Goal: Transaction & Acquisition: Purchase product/service

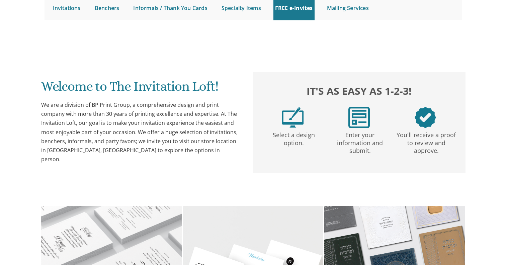
scroll to position [66, 0]
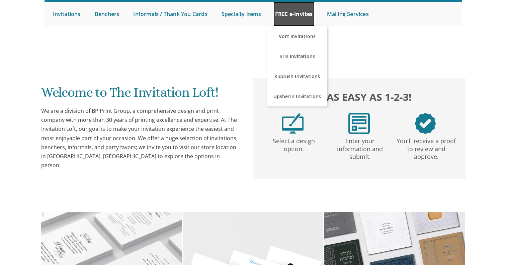
click at [295, 10] on link "FREE e-Invites" at bounding box center [293, 14] width 41 height 25
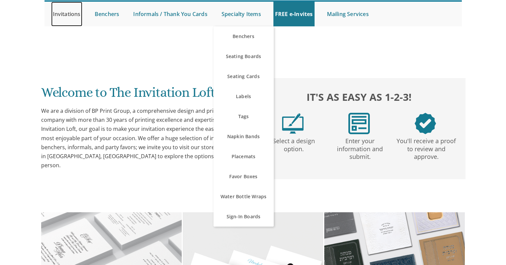
click at [63, 13] on link "Invitations" at bounding box center [66, 14] width 31 height 25
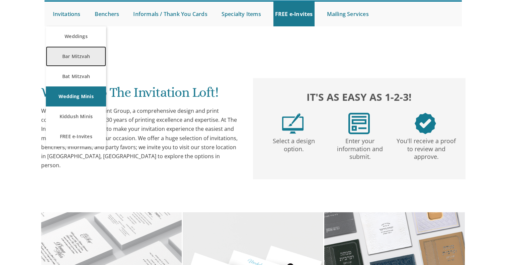
click at [72, 57] on link "Bar Mitzvah" at bounding box center [76, 56] width 60 height 20
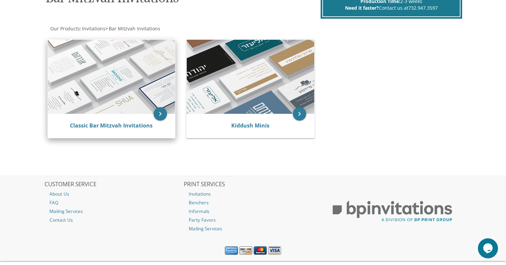
scroll to position [118, 0]
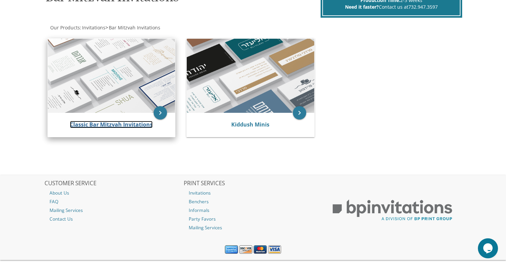
click at [115, 126] on link "Classic Bar Mitzvah Invitations" at bounding box center [111, 124] width 83 height 7
click at [162, 113] on icon "keyboard_arrow_right" at bounding box center [159, 112] width 13 height 13
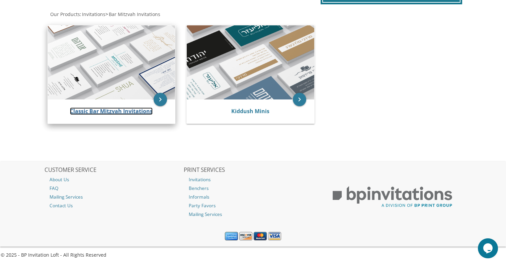
click at [110, 111] on link "Classic Bar Mitzvah Invitations" at bounding box center [111, 111] width 83 height 7
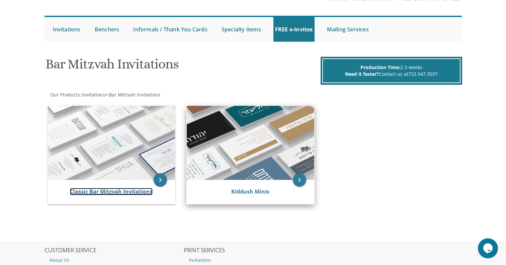
scroll to position [50, 0]
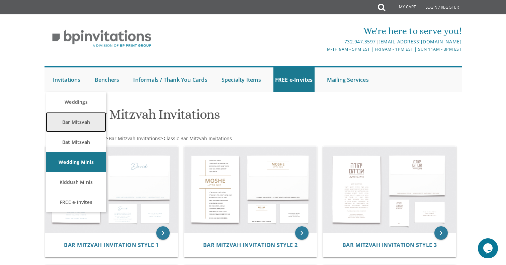
click at [70, 122] on link "Bar Mitzvah" at bounding box center [76, 122] width 60 height 20
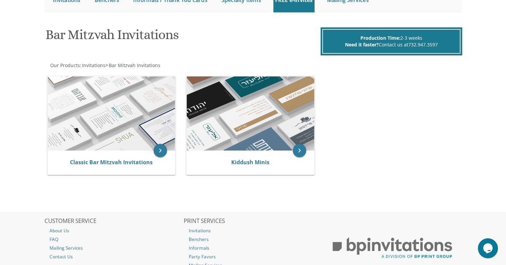
scroll to position [81, 0]
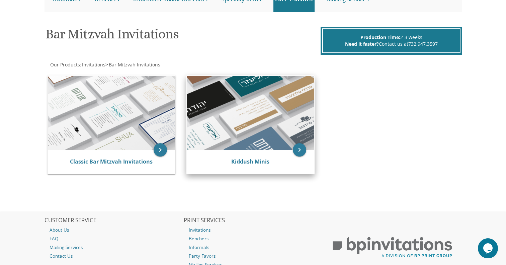
click at [240, 155] on div "Kiddush Minis" at bounding box center [250, 162] width 127 height 24
click at [242, 162] on link "Kiddush Minis" at bounding box center [250, 161] width 38 height 7
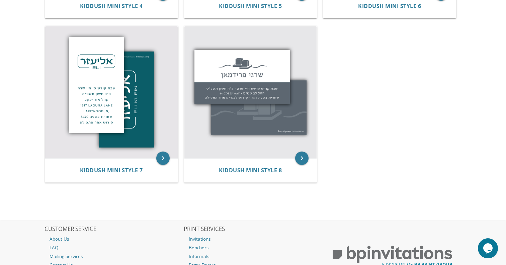
scroll to position [450, 0]
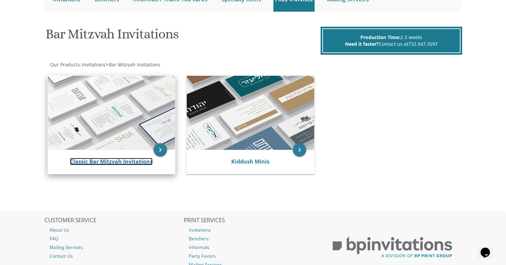
click at [99, 160] on link "Classic Bar Mitzvah Invitations" at bounding box center [111, 161] width 83 height 7
